Goal: Task Accomplishment & Management: Complete application form

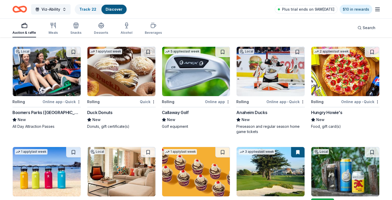
scroll to position [2230, 0]
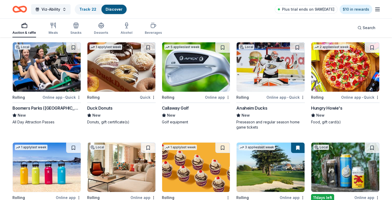
click at [219, 80] on img at bounding box center [196, 66] width 68 height 49
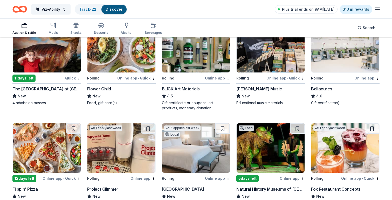
scroll to position [252, 0]
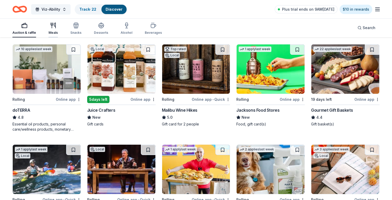
click at [50, 32] on div "Meals" at bounding box center [53, 33] width 9 height 4
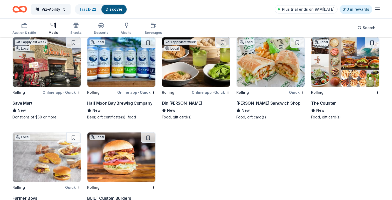
scroll to position [1354, 0]
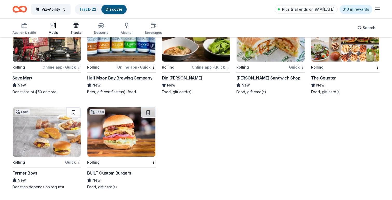
click at [75, 27] on icon "button" at bounding box center [75, 26] width 0 height 4
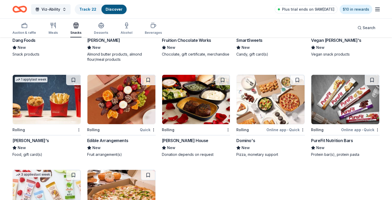
scroll to position [974, 0]
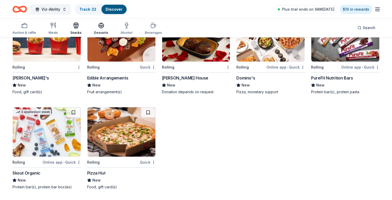
click at [99, 31] on div "Desserts" at bounding box center [101, 33] width 14 height 4
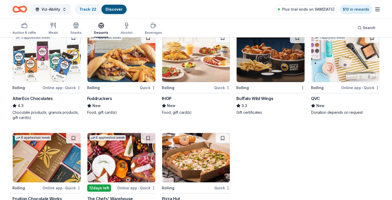
scroll to position [584, 0]
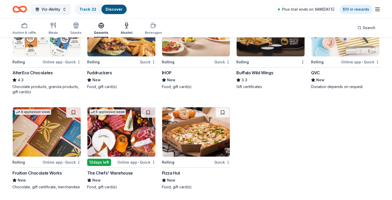
click at [123, 31] on div "Alcohol" at bounding box center [127, 33] width 12 height 4
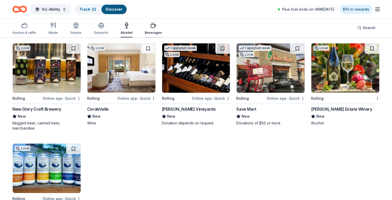
scroll to position [447, 0]
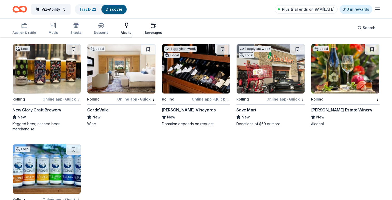
click at [152, 32] on div "Beverages" at bounding box center [153, 33] width 17 height 4
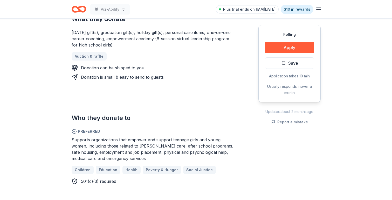
scroll to position [230, 0]
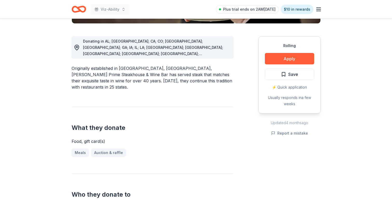
scroll to position [139, 0]
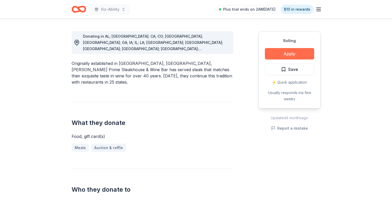
click at [297, 52] on button "Apply" at bounding box center [289, 53] width 49 height 11
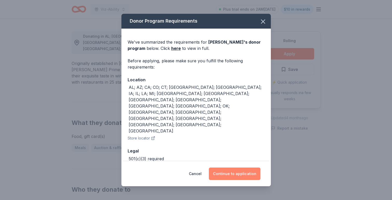
click at [224, 170] on button "Continue to application" at bounding box center [235, 173] width 52 height 12
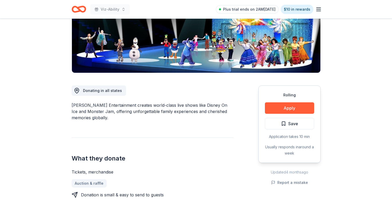
scroll to position [84, 0]
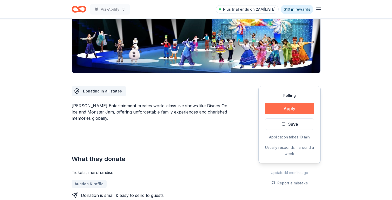
click at [291, 108] on button "Apply" at bounding box center [289, 108] width 49 height 11
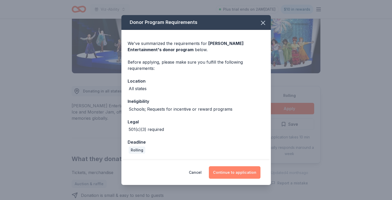
click at [236, 173] on button "Continue to application" at bounding box center [235, 172] width 52 height 12
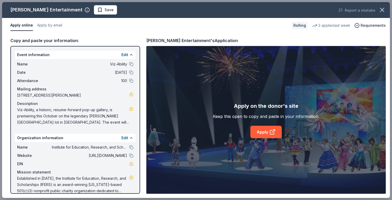
scroll to position [2, 0]
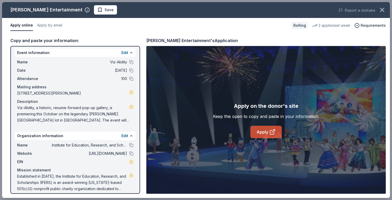
click at [260, 130] on link "Apply" at bounding box center [265, 132] width 31 height 12
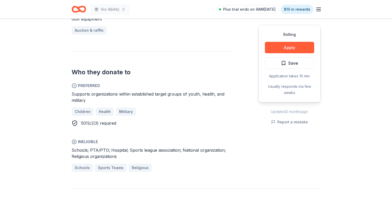
scroll to position [238, 0]
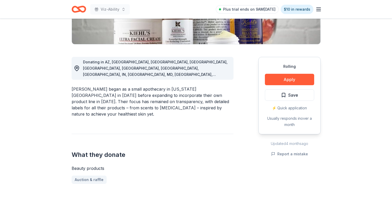
scroll to position [105, 0]
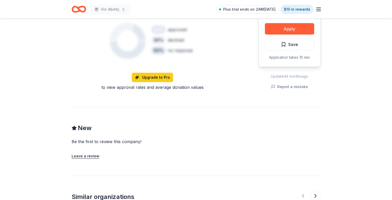
scroll to position [398, 0]
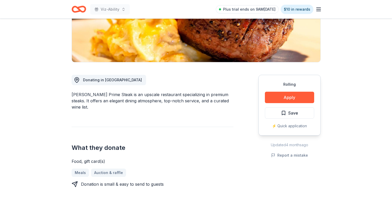
scroll to position [95, 0]
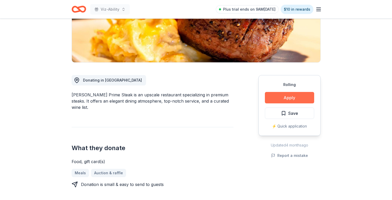
click at [288, 97] on button "Apply" at bounding box center [289, 97] width 49 height 11
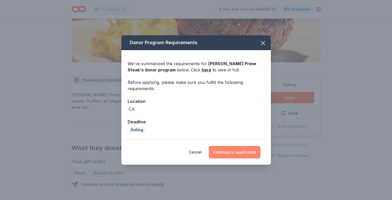
click at [243, 153] on button "Continue to application" at bounding box center [235, 152] width 52 height 12
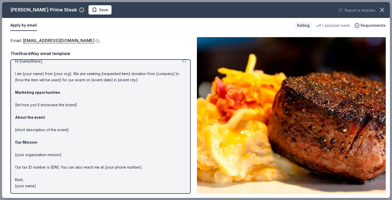
scroll to position [0, 0]
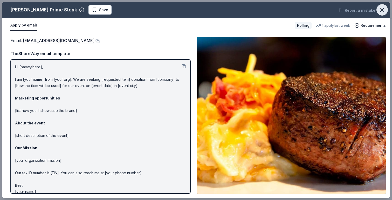
click at [383, 9] on icon "button" at bounding box center [382, 10] width 4 height 4
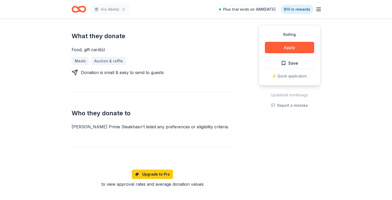
scroll to position [207, 0]
click at [298, 47] on button "Apply" at bounding box center [289, 47] width 49 height 11
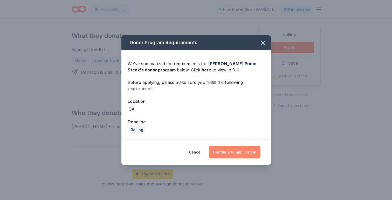
click at [223, 156] on button "Continue to application" at bounding box center [235, 152] width 52 height 12
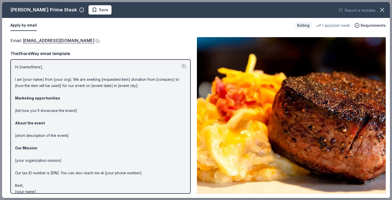
scroll to position [6, 0]
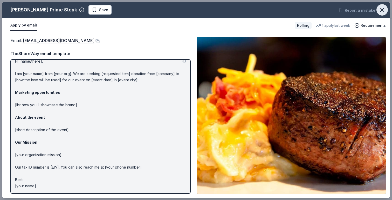
click at [379, 11] on icon "button" at bounding box center [381, 9] width 7 height 7
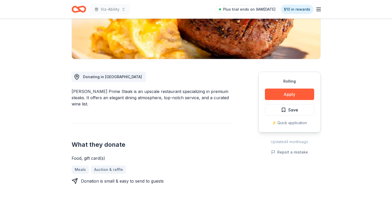
scroll to position [97, 0]
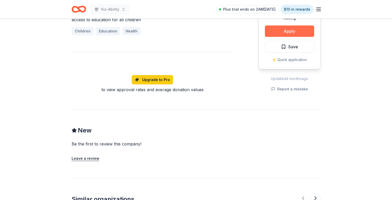
scroll to position [335, 0]
click at [289, 31] on button "Apply" at bounding box center [289, 30] width 49 height 11
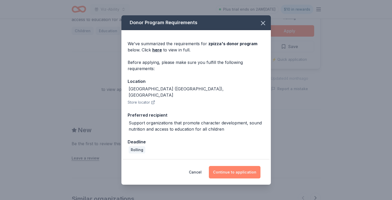
click at [238, 167] on button "Continue to application" at bounding box center [235, 172] width 52 height 12
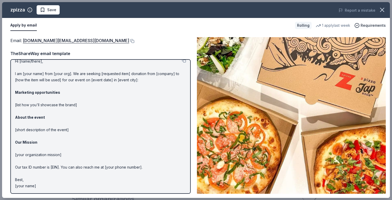
scroll to position [0, 0]
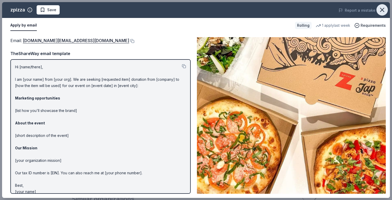
click at [383, 9] on icon "button" at bounding box center [382, 10] width 4 height 4
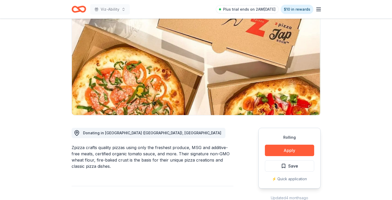
scroll to position [21, 0]
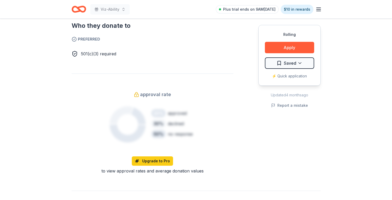
scroll to position [314, 0]
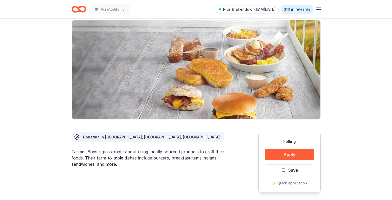
scroll to position [37, 0]
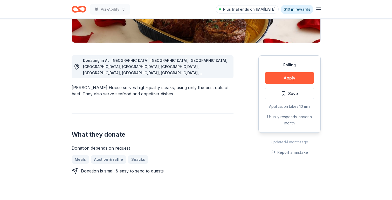
scroll to position [115, 0]
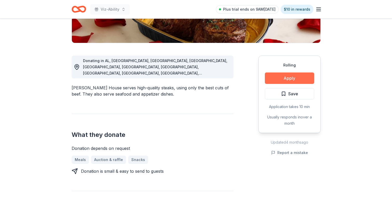
click at [288, 77] on button "Apply" at bounding box center [289, 77] width 49 height 11
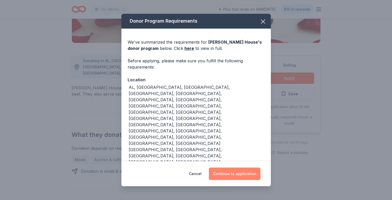
click at [233, 167] on button "Continue to application" at bounding box center [235, 173] width 52 height 12
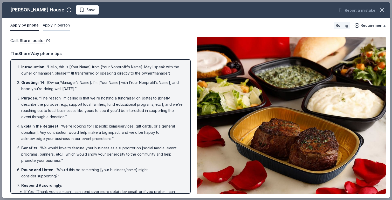
click at [62, 25] on button "Apply in person" at bounding box center [56, 25] width 27 height 11
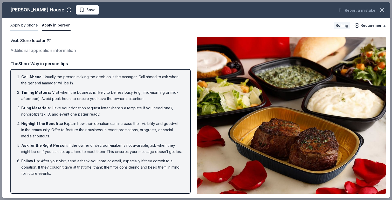
click at [27, 24] on button "Apply by phone" at bounding box center [23, 25] width 27 height 11
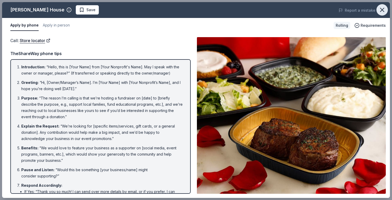
click at [382, 10] on icon "button" at bounding box center [382, 10] width 4 height 4
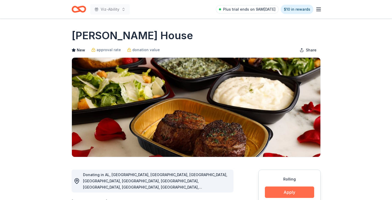
scroll to position [0, 0]
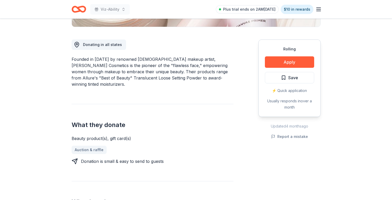
scroll to position [131, 0]
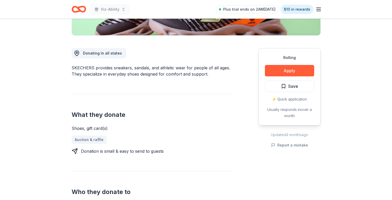
scroll to position [125, 0]
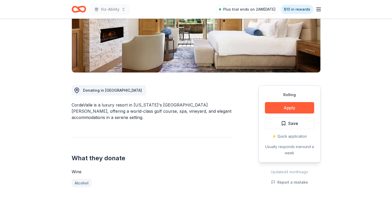
scroll to position [84, 0]
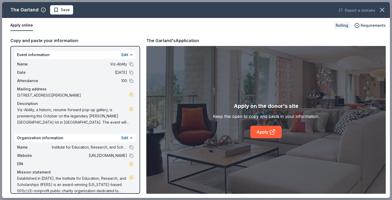
scroll to position [7, 0]
